Goal: Browse casually

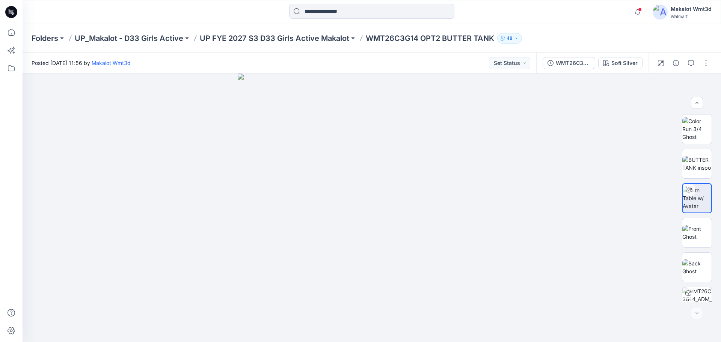
scroll to position [50, 0]
click at [692, 196] on img at bounding box center [697, 198] width 29 height 16
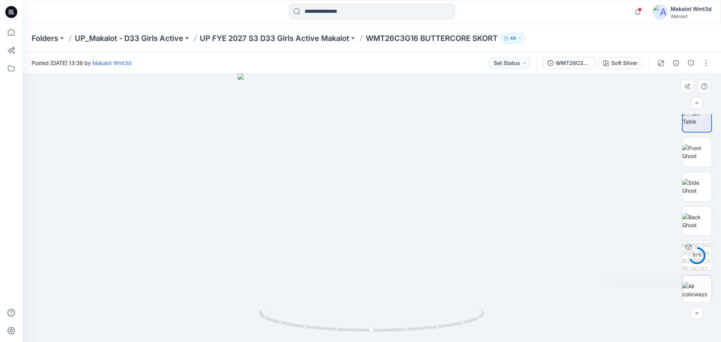
scroll to position [84, 0]
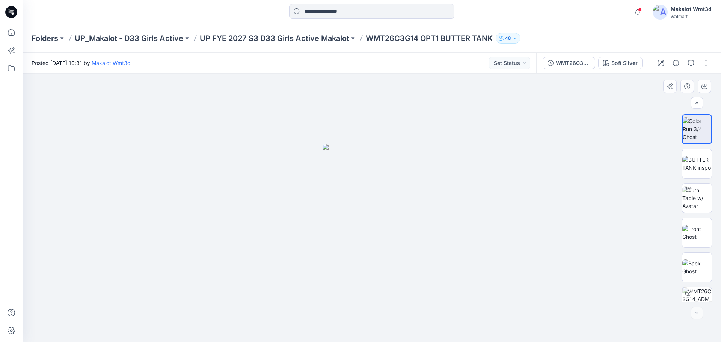
scroll to position [50, 0]
